Goal: Task Accomplishment & Management: Manage account settings

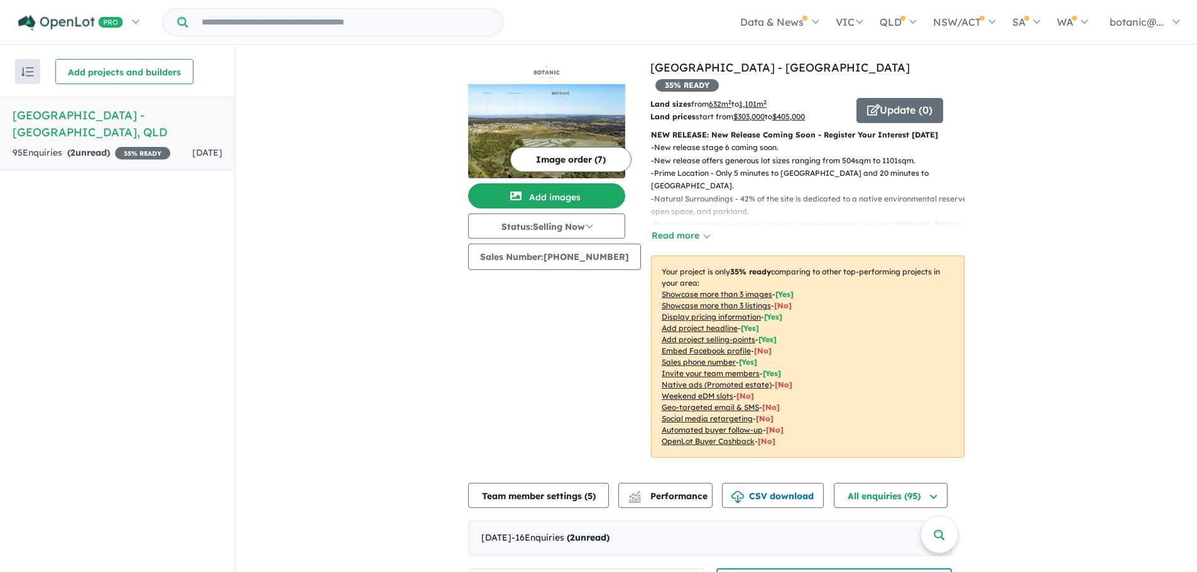
scroll to position [377, 0]
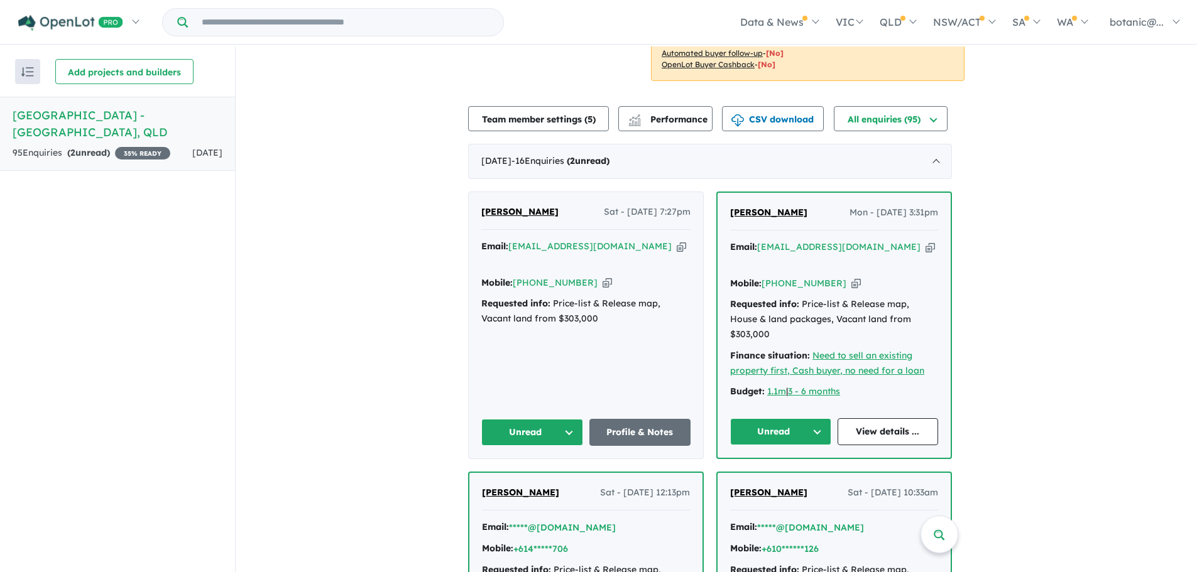
drag, startPoint x: 824, startPoint y: 197, endPoint x: 745, endPoint y: 193, distance: 79.3
click at [733, 195] on div "Shirley Schurmann Mon - 25/08/2025, 3:31pm Email: sas774215@gmail.com Copied! M…" at bounding box center [834, 325] width 233 height 265
copy span "Shirley Schurmann"
click at [926, 241] on icon "button" at bounding box center [930, 247] width 9 height 13
copy span "Shirley Schurmann"
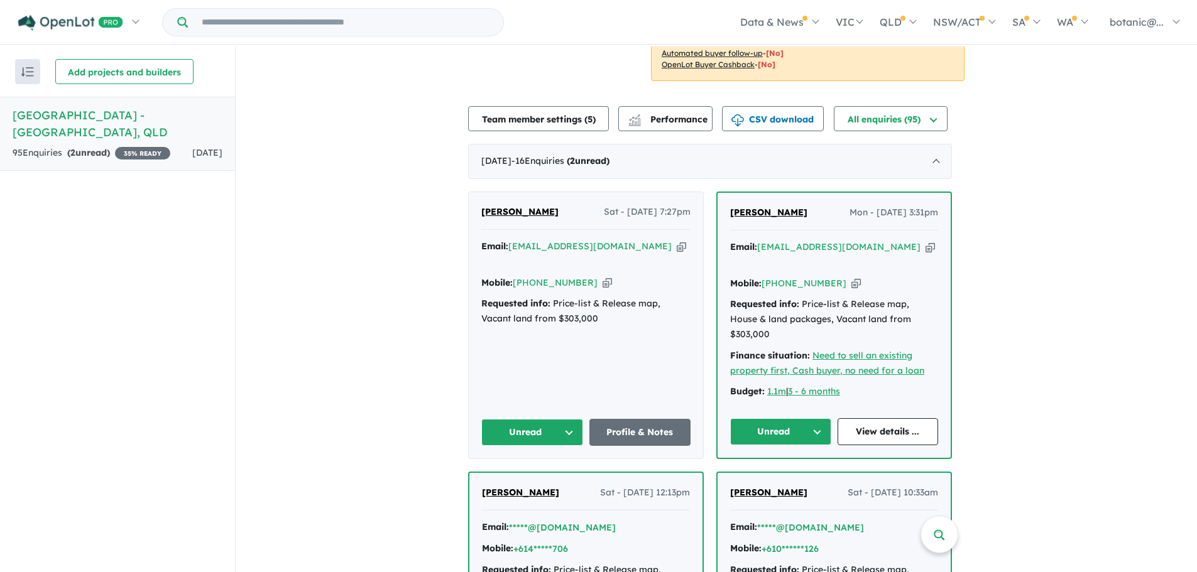
click at [603, 276] on icon "button" at bounding box center [607, 282] width 9 height 13
copy span "Shirley Schurmann"
click at [780, 207] on span "Shirley Schurmann" at bounding box center [768, 212] width 77 height 11
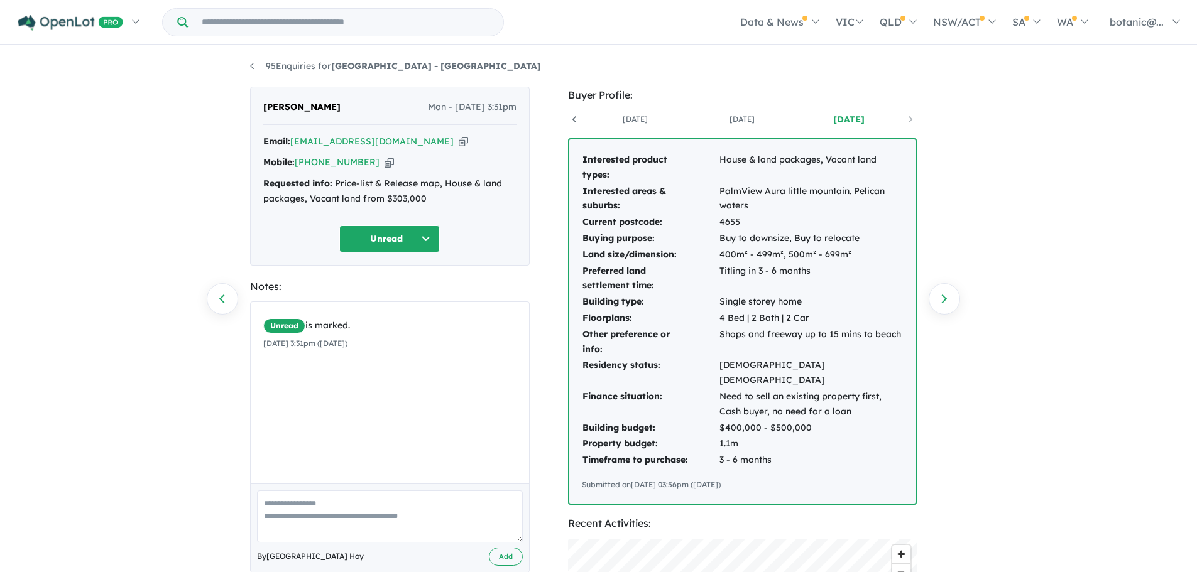
scroll to position [0, 93]
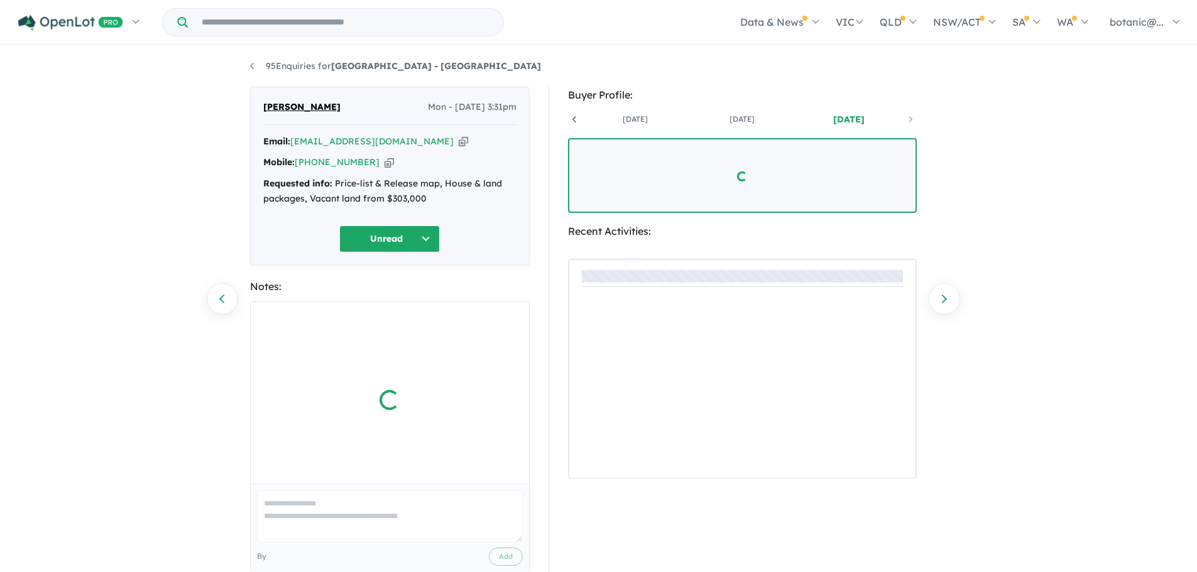
scroll to position [0, 93]
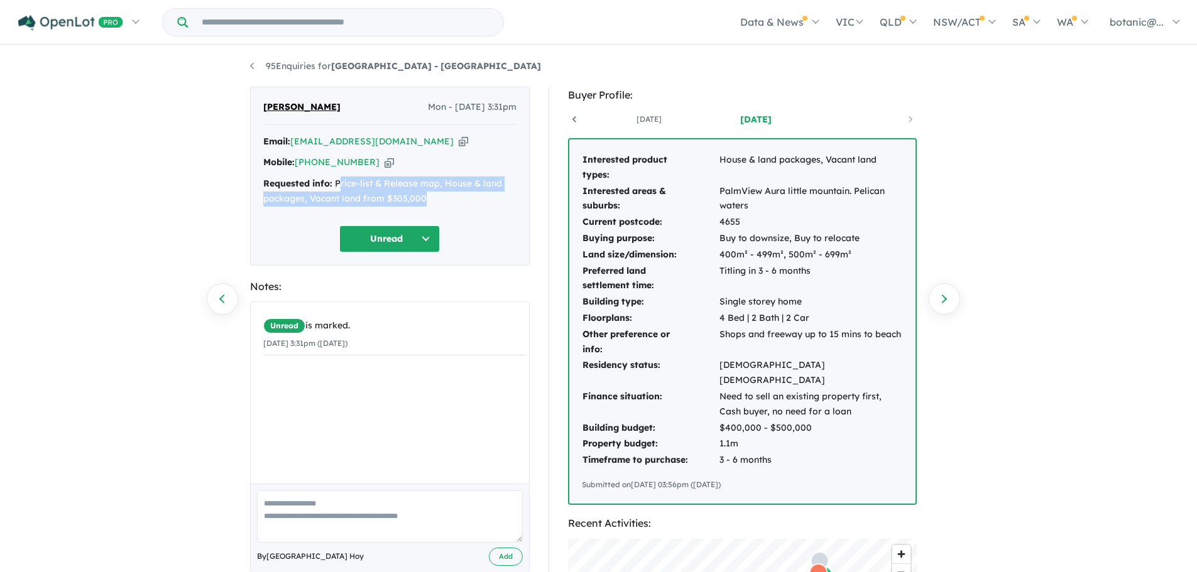
drag, startPoint x: 432, startPoint y: 196, endPoint x: 337, endPoint y: 178, distance: 96.6
click at [337, 178] on div "Requested info: Price-list & Release map, House & land packages, Vacant land fr…" at bounding box center [389, 192] width 253 height 30
click at [338, 177] on div "Requested info: Price-list & Release map, House & land packages, Vacant land fr…" at bounding box center [389, 192] width 253 height 30
drag, startPoint x: 334, startPoint y: 185, endPoint x: 430, endPoint y: 197, distance: 97.4
click at [432, 202] on div "Requested info: Price-list & Release map, House & land packages, Vacant land fr…" at bounding box center [389, 192] width 253 height 30
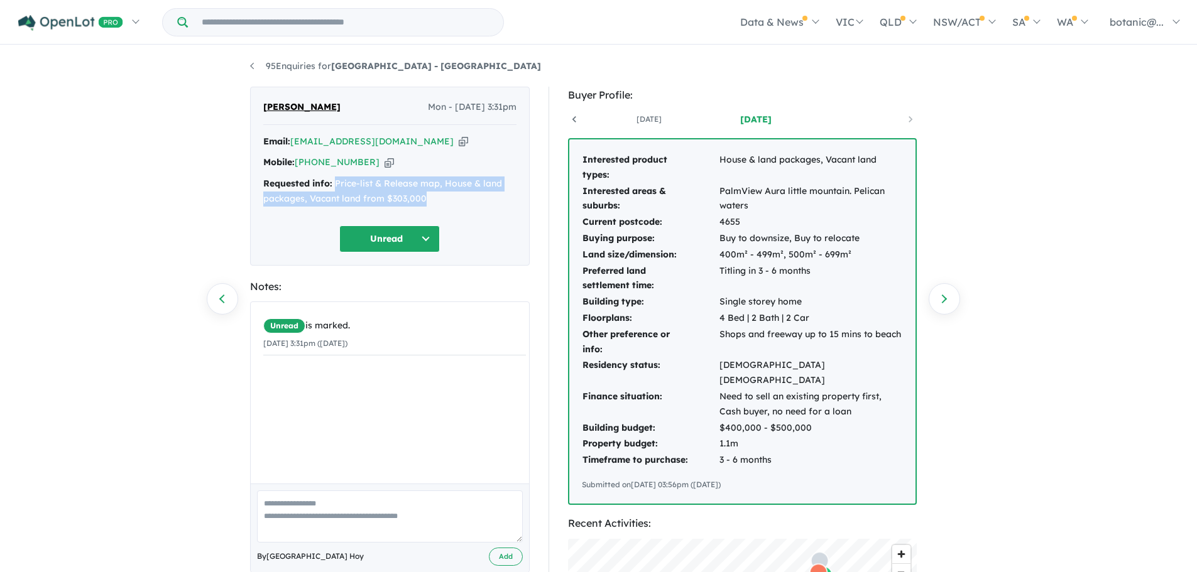
copy div "Price-list & Release map, House & land packages, Vacant land from $303,000"
click at [900, 332] on td "Shops and freeway up to 15 mins to beach" at bounding box center [811, 342] width 184 height 31
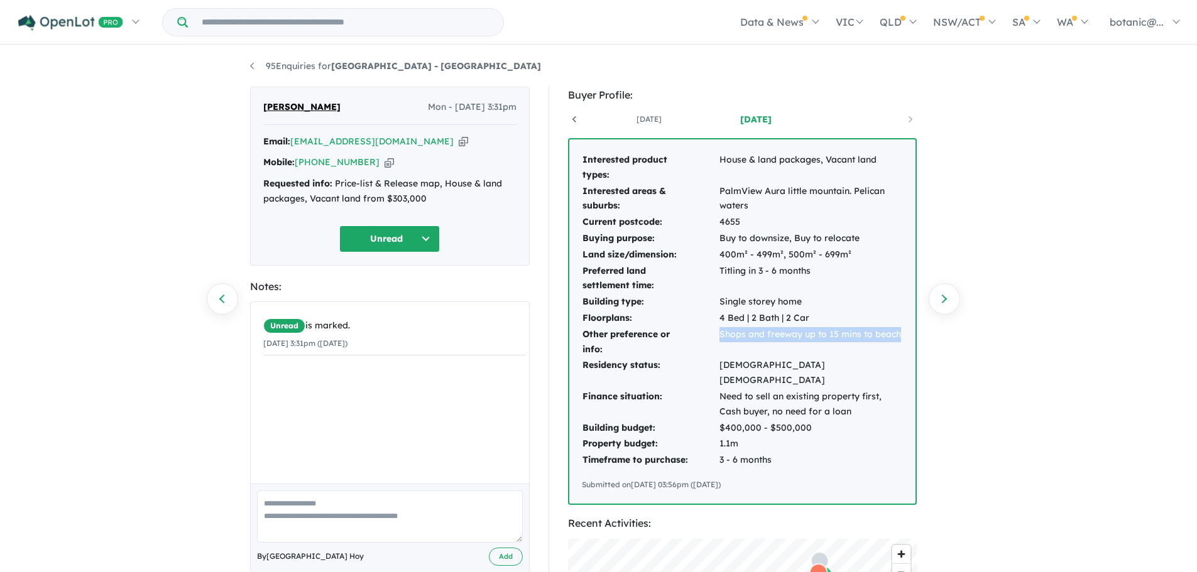
drag, startPoint x: 899, startPoint y: 331, endPoint x: 721, endPoint y: 334, distance: 177.9
click at [721, 334] on td "Shops and freeway up to 15 mins to beach" at bounding box center [811, 342] width 184 height 31
copy td "Shops and freeway up to 15 mins to beach"
click at [427, 238] on button "Unread" at bounding box center [389, 239] width 101 height 27
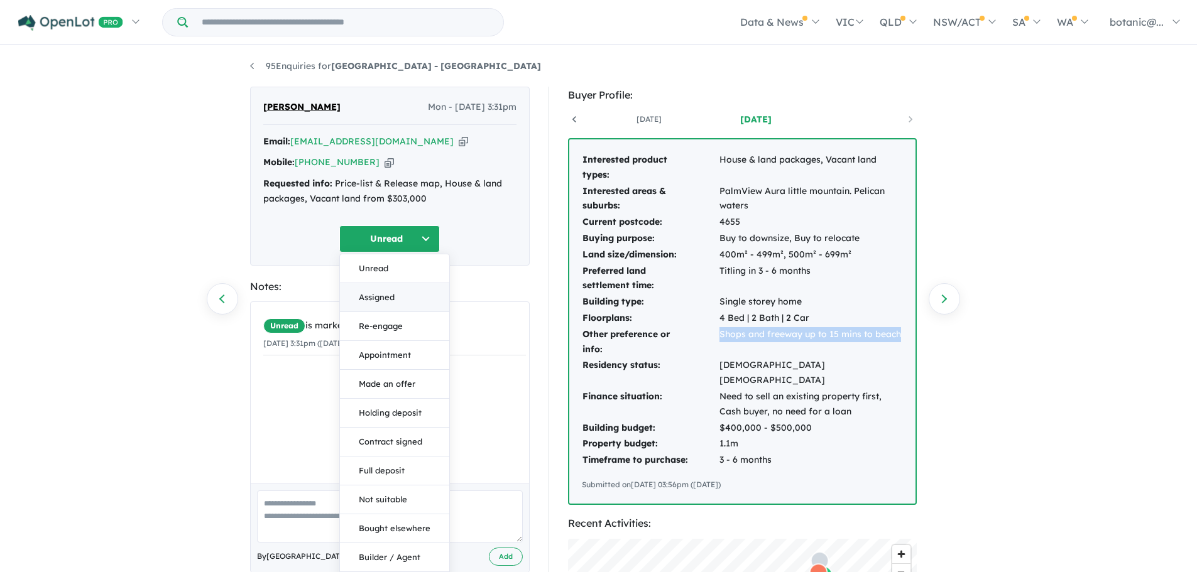
click at [394, 296] on button "Assigned" at bounding box center [394, 297] width 109 height 29
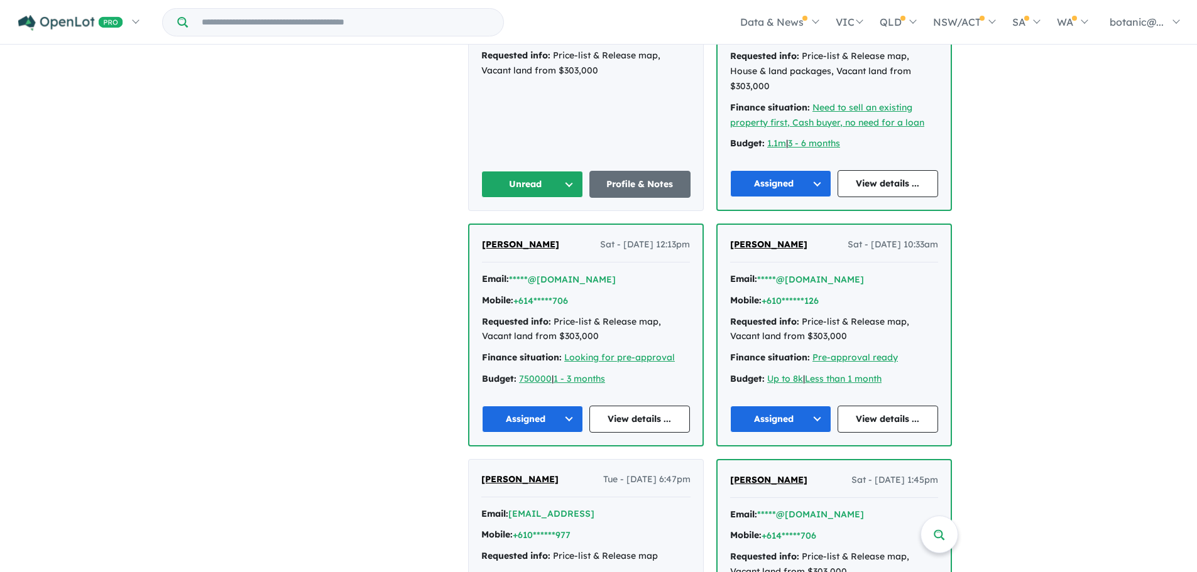
scroll to position [461, 0]
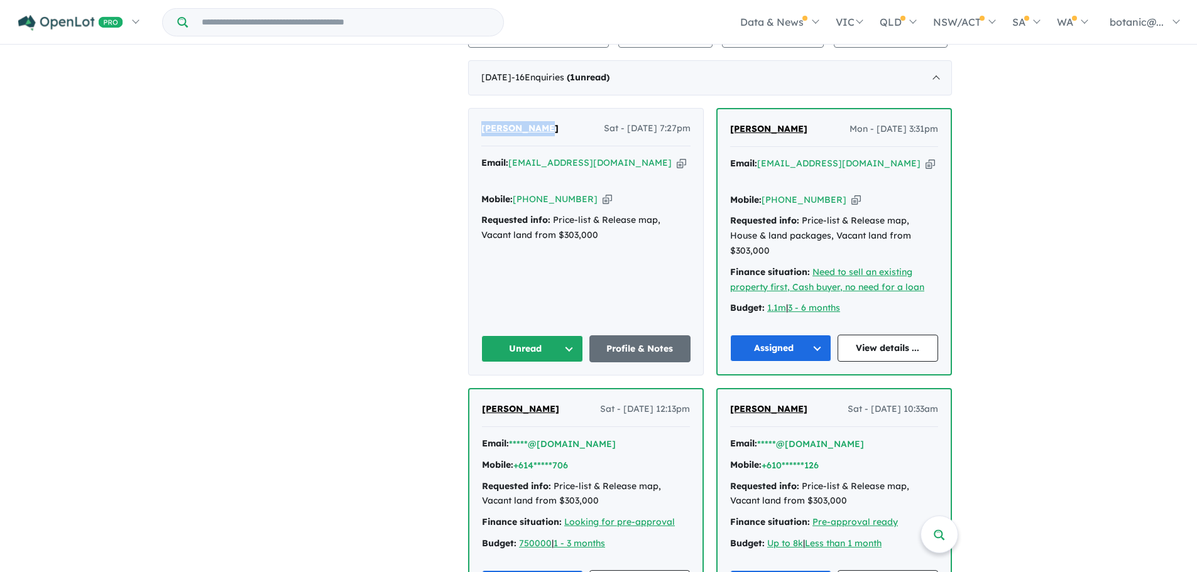
drag, startPoint x: 562, startPoint y: 111, endPoint x: 489, endPoint y: 116, distance: 73.0
click at [489, 121] on div "Attila Dudas Sat - 30/08/2025, 7:27pm" at bounding box center [585, 133] width 209 height 25
copy span "[PERSON_NAME]"
click at [677, 156] on icon "button" at bounding box center [681, 162] width 9 height 13
copy span "[PERSON_NAME]"
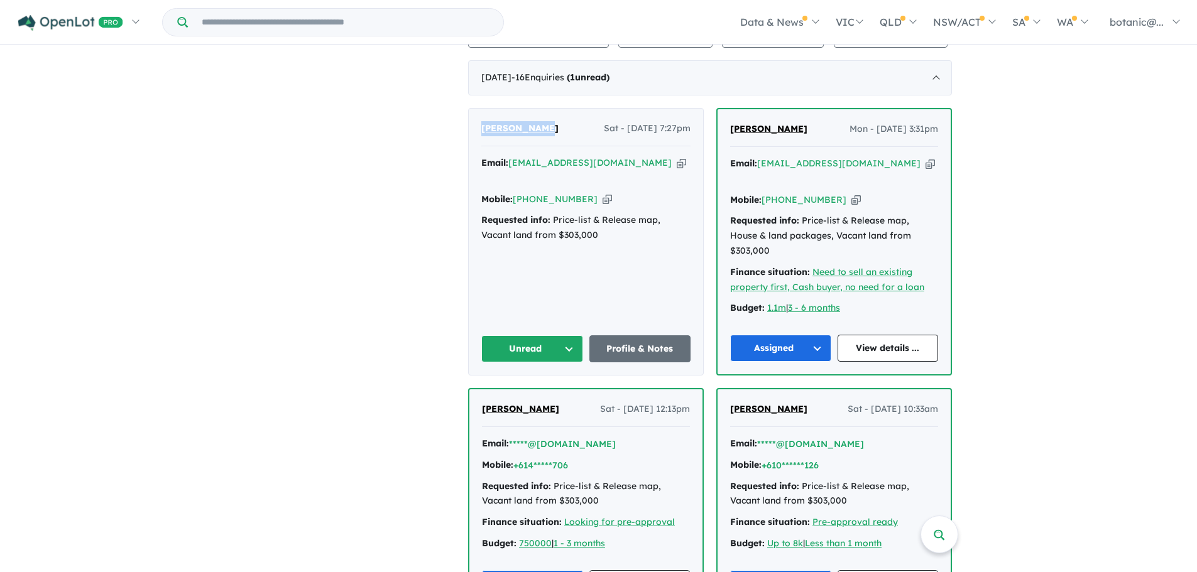
click at [603, 193] on icon "button" at bounding box center [607, 199] width 9 height 13
copy span "[PERSON_NAME]"
click at [512, 123] on span "[PERSON_NAME]" at bounding box center [519, 128] width 77 height 11
click at [580, 336] on button "Unread" at bounding box center [532, 349] width 102 height 27
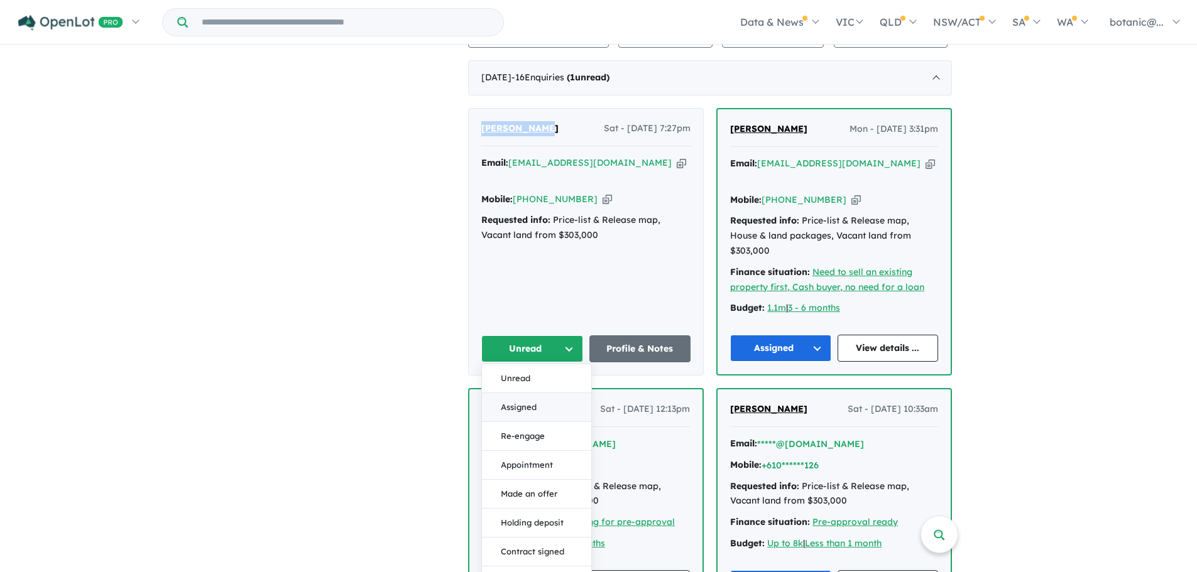
click at [547, 393] on button "Assigned" at bounding box center [536, 407] width 109 height 29
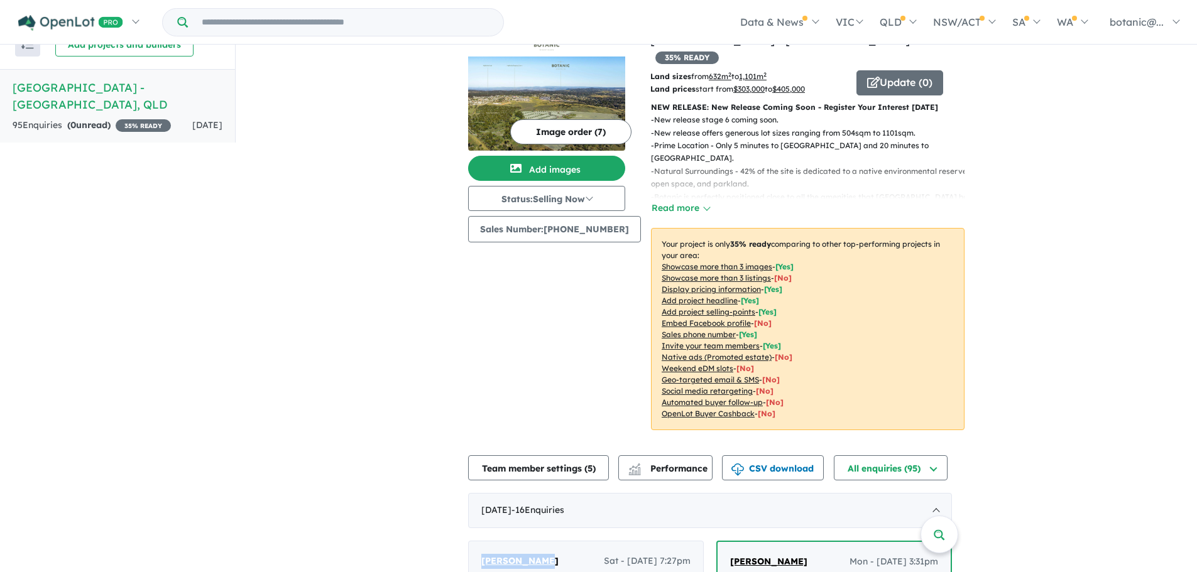
scroll to position [21, 0]
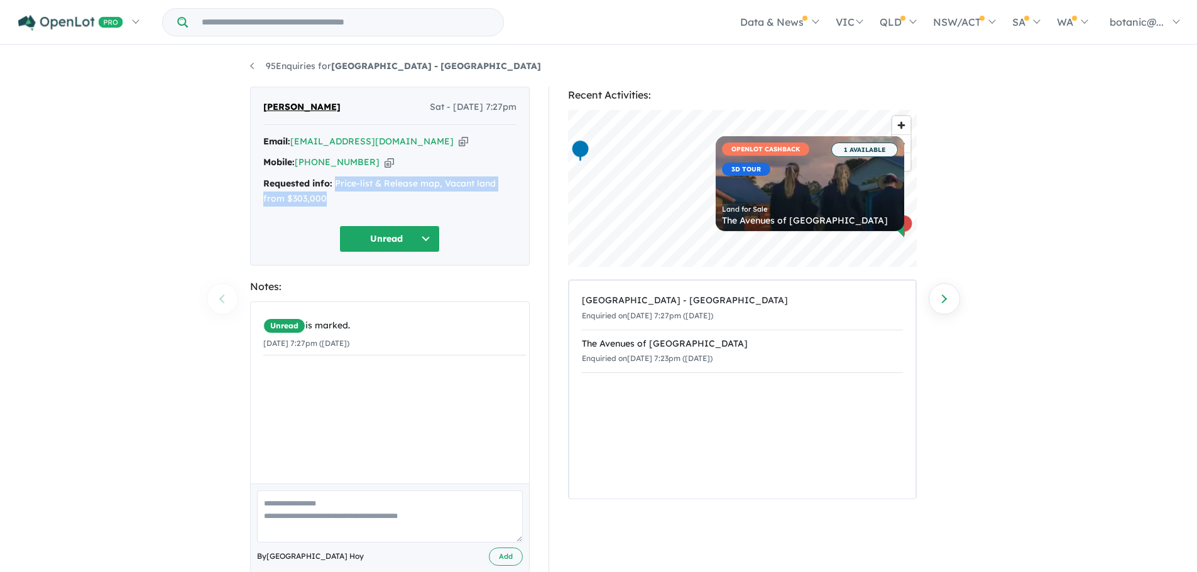
drag, startPoint x: 324, startPoint y: 196, endPoint x: 335, endPoint y: 176, distance: 22.8
click at [335, 176] on div "Email: [EMAIL_ADDRESS][DOMAIN_NAME] Copied! Mobile: [PHONE_NUMBER] Copied! Requ…" at bounding box center [389, 173] width 253 height 79
copy div "Price-list & Release map, Vacant land from $303,000"
